Goal: Task Accomplishment & Management: Complete application form

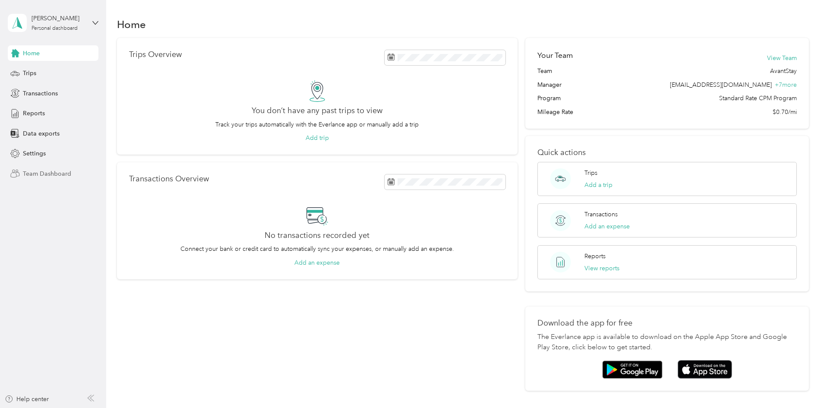
click at [49, 170] on span "Team Dashboard" at bounding box center [47, 173] width 48 height 9
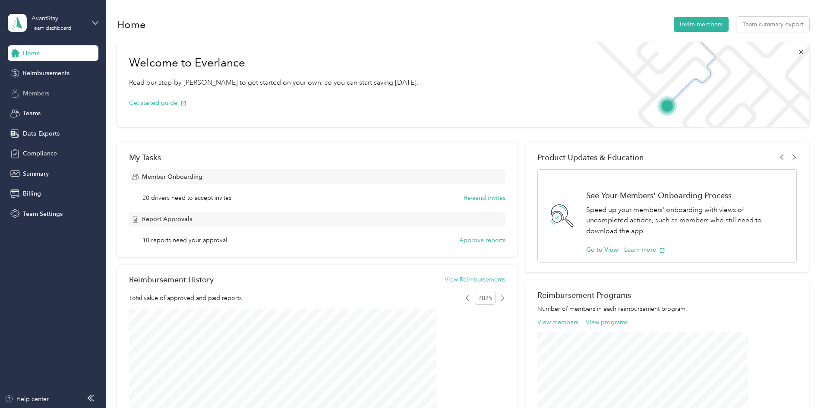
click at [39, 90] on span "Members" at bounding box center [36, 93] width 26 height 9
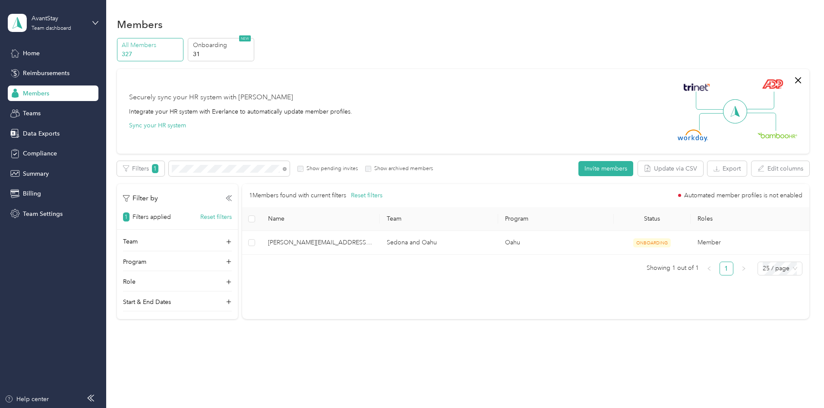
click at [180, 52] on p "327" at bounding box center [151, 54] width 59 height 9
click at [252, 50] on p "31" at bounding box center [222, 54] width 59 height 9
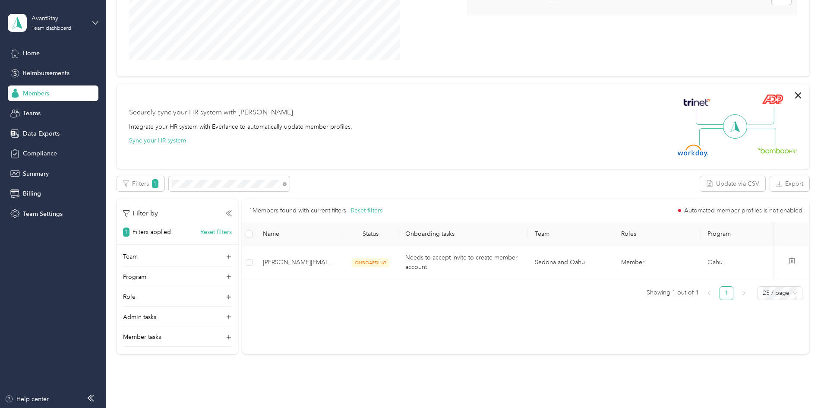
scroll to position [173, 0]
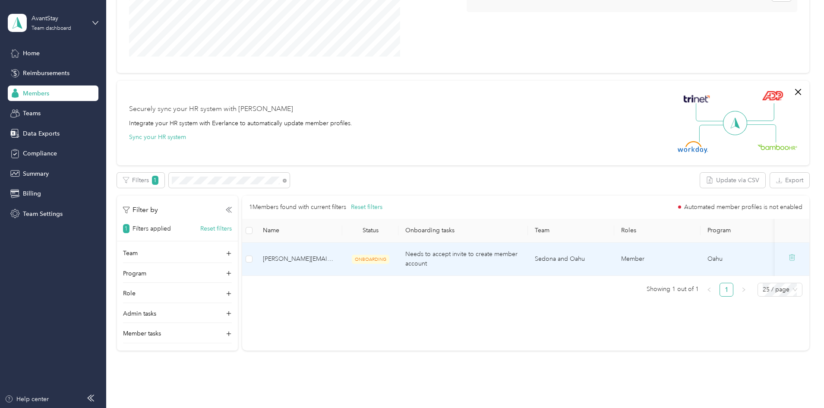
click at [788, 258] on icon at bounding box center [791, 257] width 7 height 7
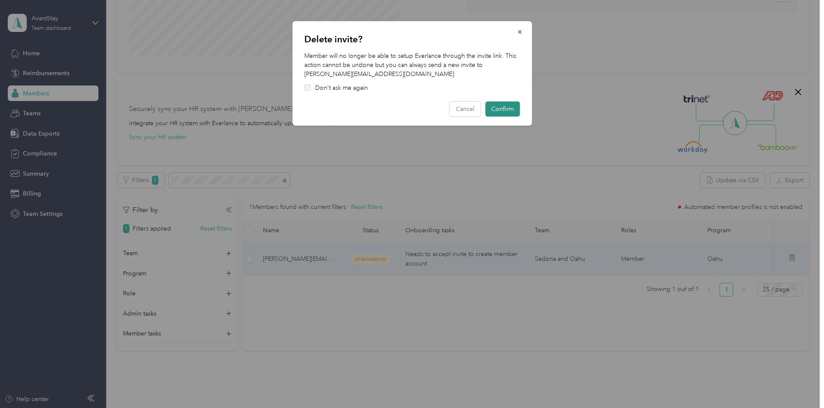
click at [495, 107] on button "Confirm" at bounding box center [502, 108] width 35 height 15
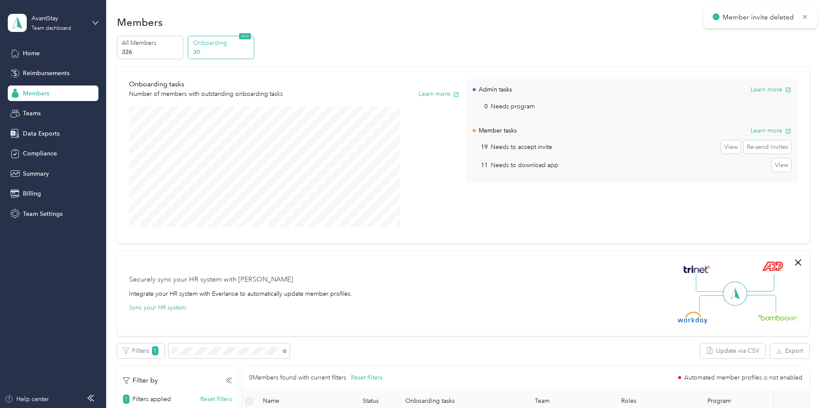
scroll to position [0, 0]
click at [48, 95] on span "Members" at bounding box center [36, 93] width 26 height 9
click at [180, 47] on p "All Members" at bounding box center [151, 45] width 59 height 9
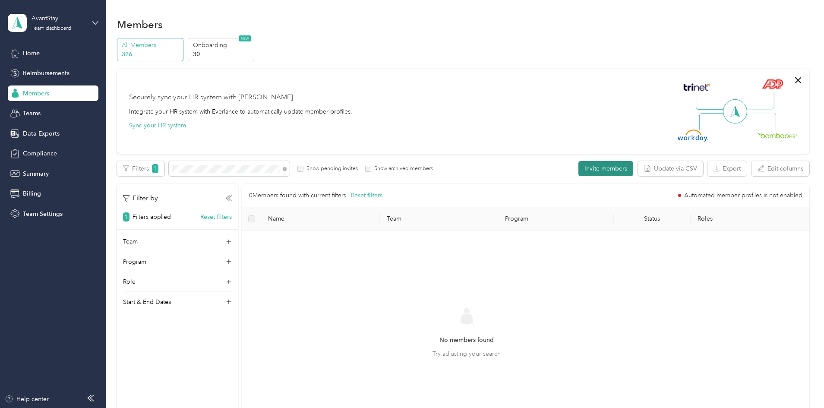
click at [578, 167] on button "Invite members" at bounding box center [605, 168] width 55 height 15
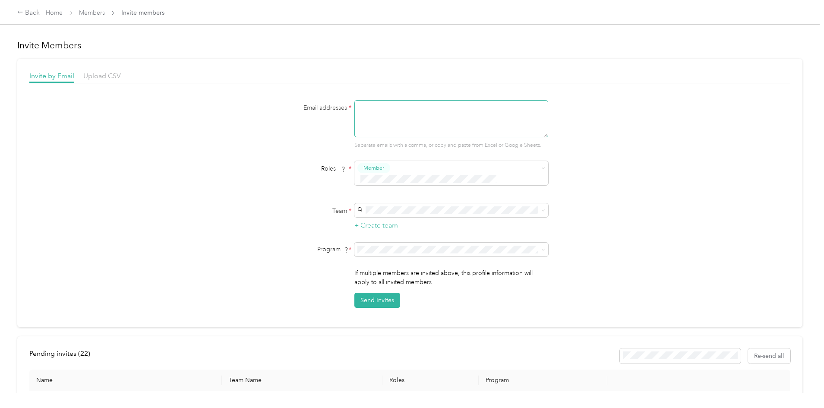
click at [383, 114] on textarea at bounding box center [451, 118] width 194 height 37
paste textarea "[EMAIL_ADDRESS][DOMAIN_NAME]"
type textarea "[EMAIL_ADDRESS][DOMAIN_NAME]"
click at [376, 217] on div "[PERSON_NAME] and Oahu [PERSON_NAME]" at bounding box center [450, 220] width 182 height 20
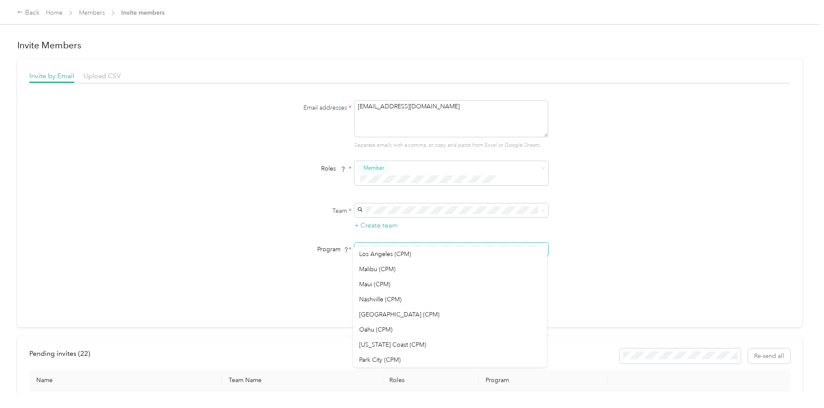
scroll to position [345, 0]
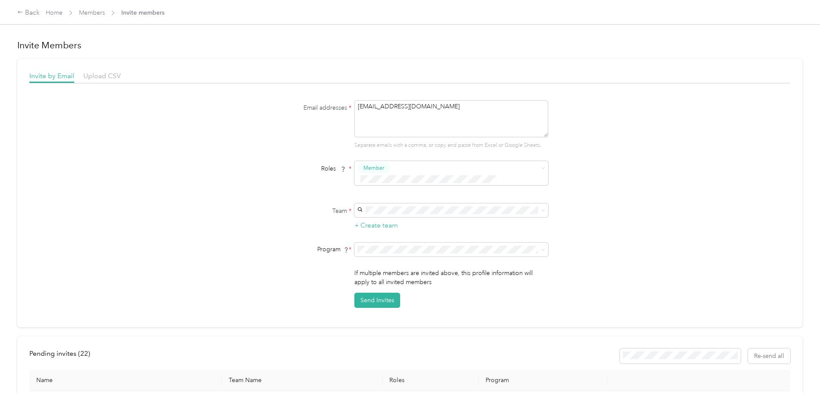
click at [374, 285] on span "Oahu (CPM)" at bounding box center [375, 283] width 33 height 7
click at [376, 293] on button "Send Invites" at bounding box center [377, 300] width 46 height 15
